Goal: Obtain resource: Download file/media

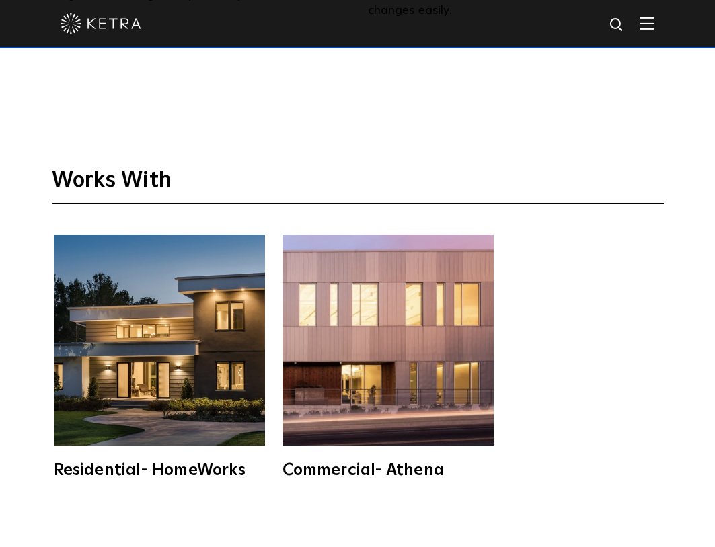
scroll to position [3428, 0]
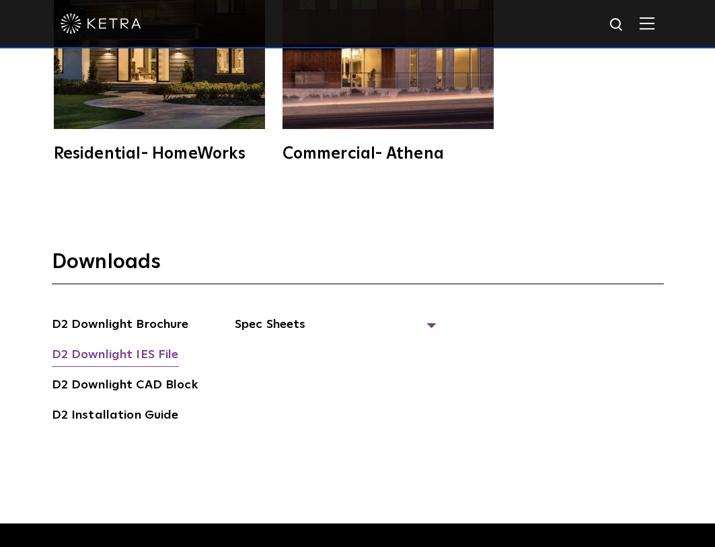
click at [140, 346] on link "D2 Downlight IES File" at bounding box center [115, 357] width 127 height 22
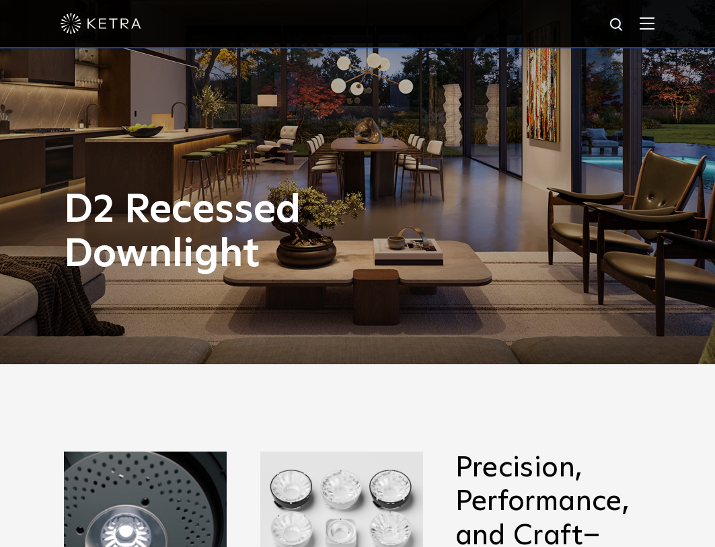
scroll to position [0, 0]
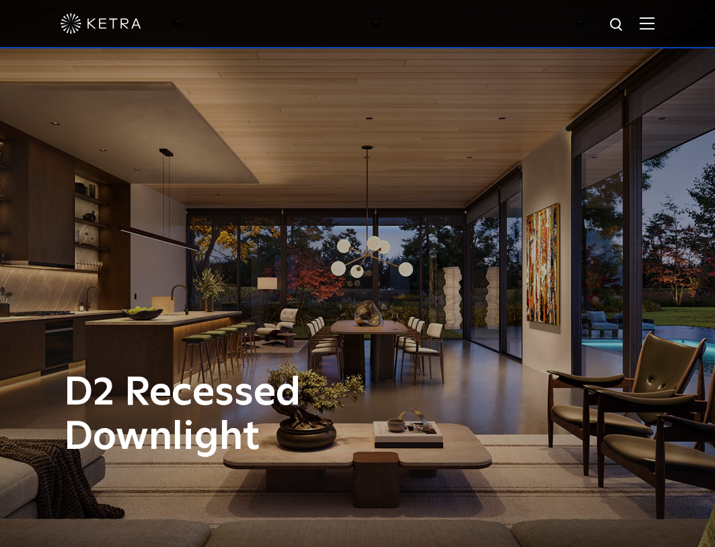
click at [651, 30] on img at bounding box center [646, 23] width 15 height 13
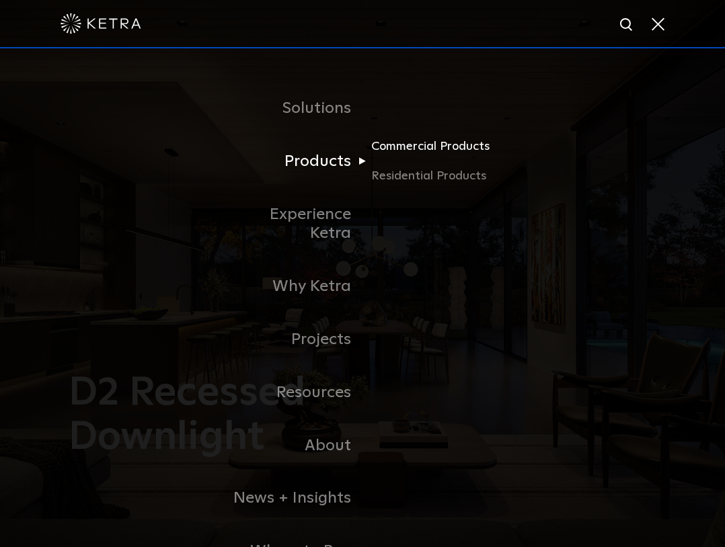
click at [411, 149] on link "Commercial Products" at bounding box center [435, 152] width 129 height 30
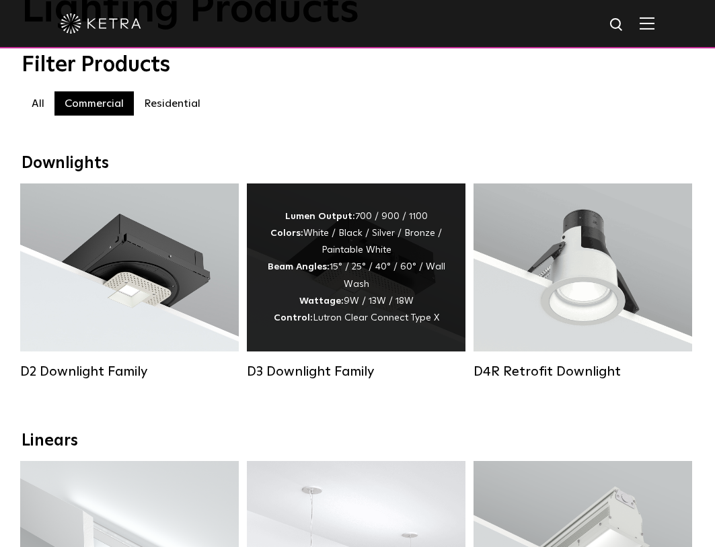
scroll to position [134, 0]
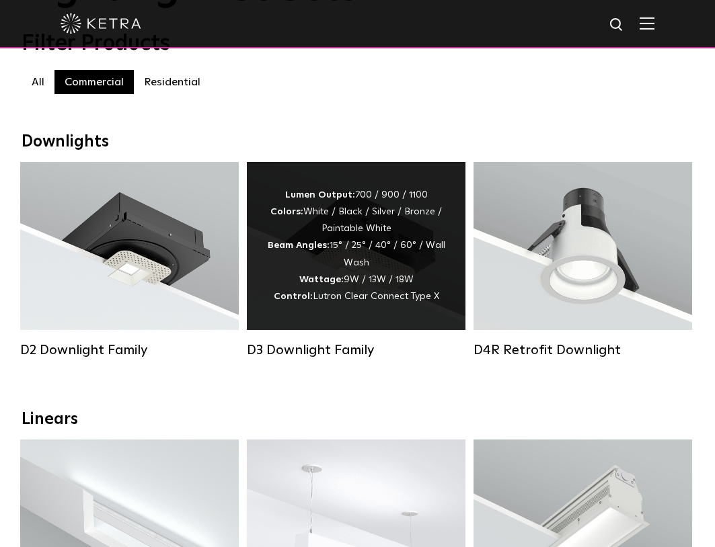
click at [354, 271] on div "Lumen Output: 700 / 900 / 1100 Colors: White / Black / Silver / Bronze / Painta…" at bounding box center [356, 246] width 178 height 118
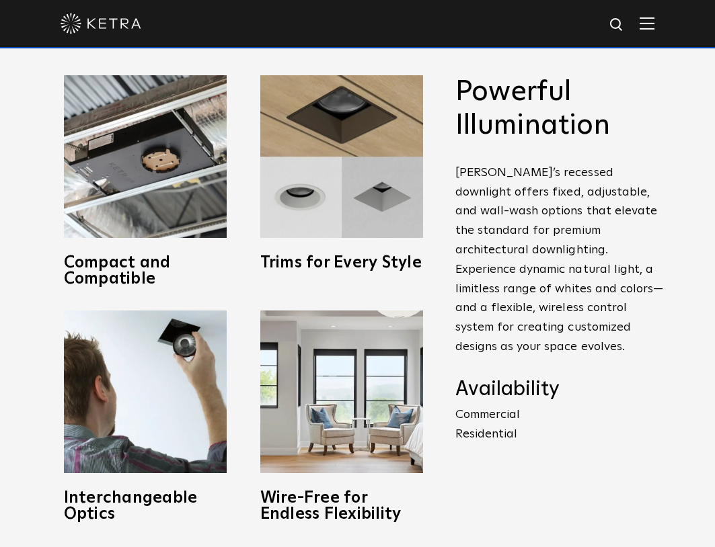
scroll to position [403, 0]
